Goal: Use online tool/utility: Utilize a website feature to perform a specific function

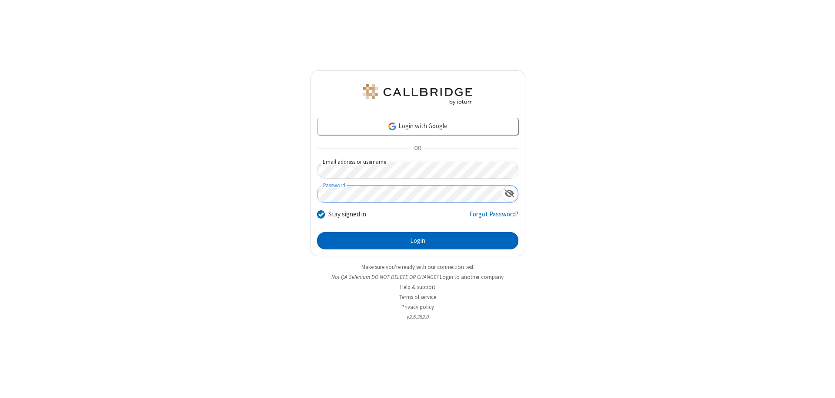
click at [417, 241] on button "Login" at bounding box center [417, 240] width 201 height 17
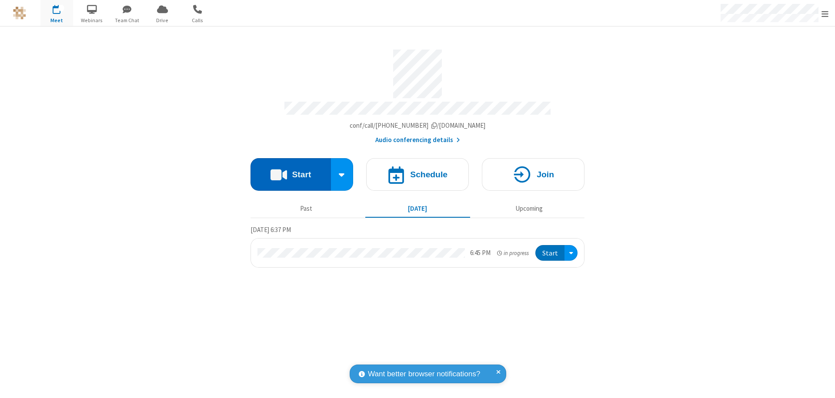
click at [290, 170] on button "Start" at bounding box center [290, 174] width 80 height 33
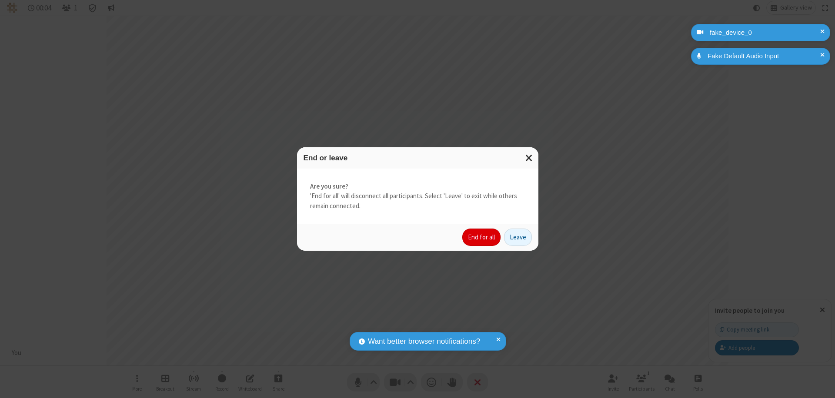
click at [482, 237] on button "End for all" at bounding box center [481, 237] width 38 height 17
